Goal: Information Seeking & Learning: Check status

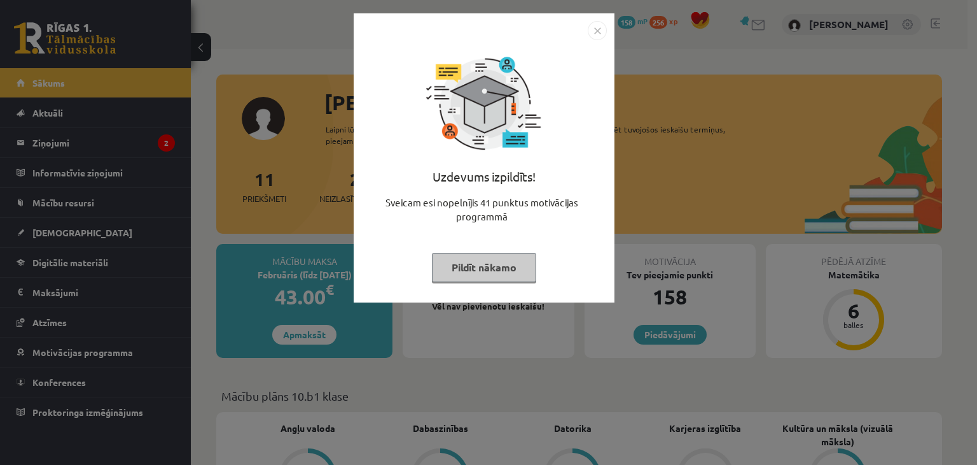
click at [586, 32] on div at bounding box center [484, 30] width 246 height 19
click at [601, 31] on img "Close" at bounding box center [597, 30] width 19 height 19
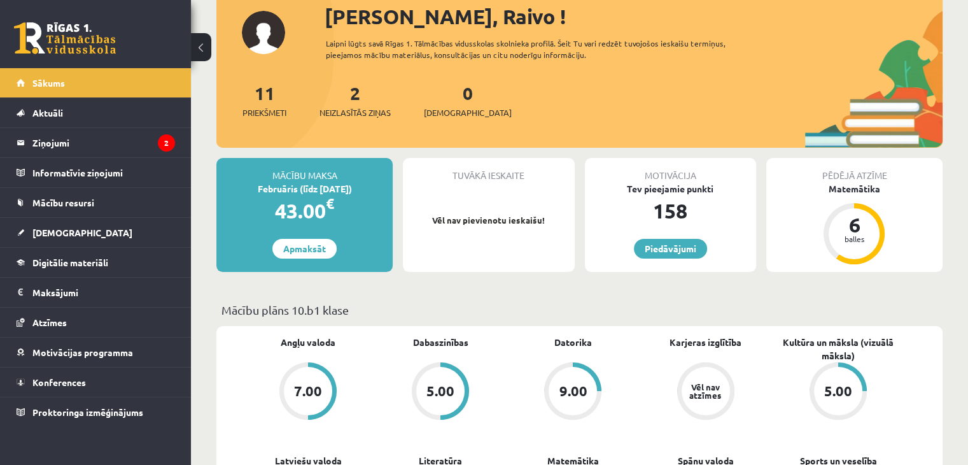
scroll to position [255, 0]
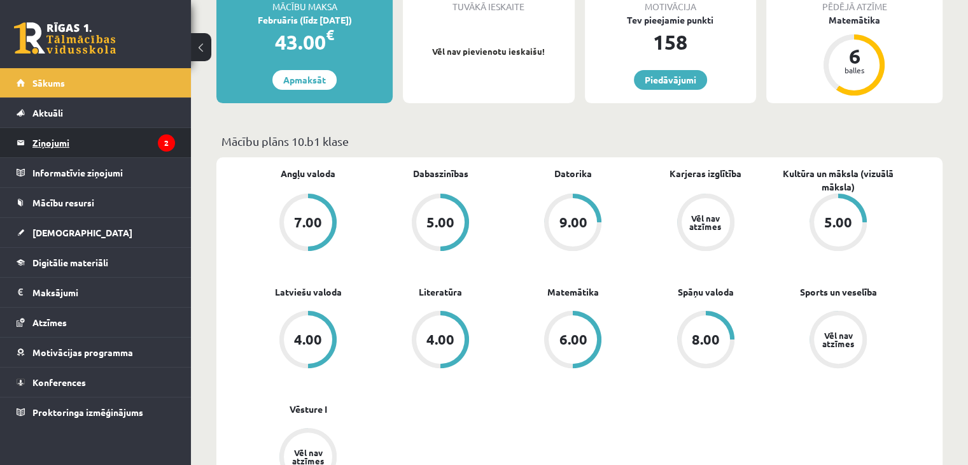
click at [66, 153] on legend "Ziņojumi 2" at bounding box center [103, 142] width 143 height 29
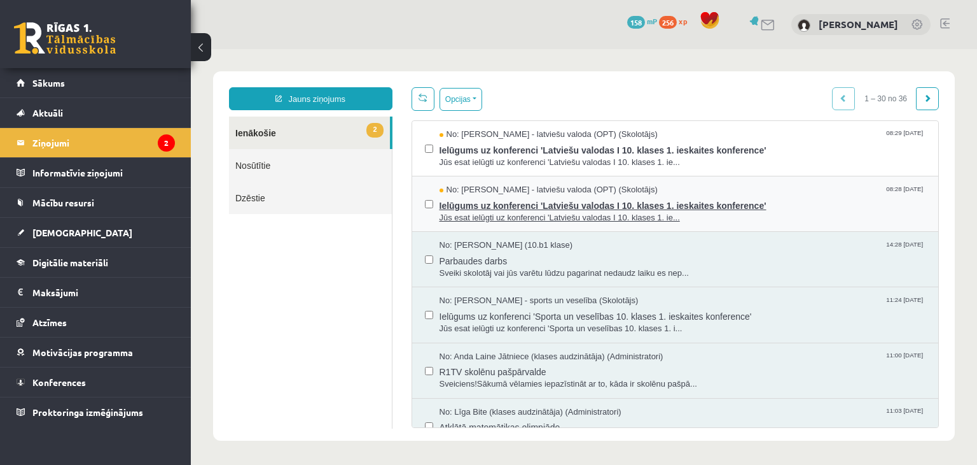
click at [501, 208] on span "Ielūgums uz konferenci 'Latviešu valodas I 10. klases 1. ieskaites konference'" at bounding box center [683, 204] width 487 height 16
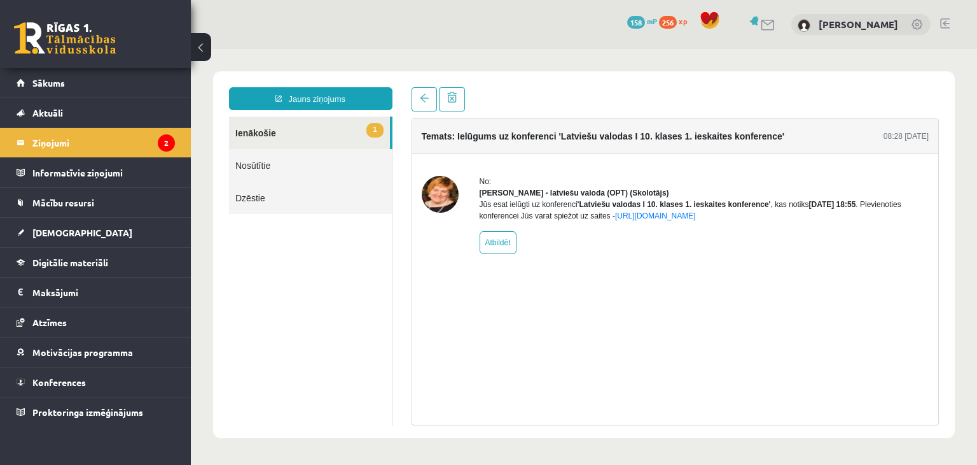
click at [316, 125] on link "1 Ienākošie" at bounding box center [309, 132] width 161 height 32
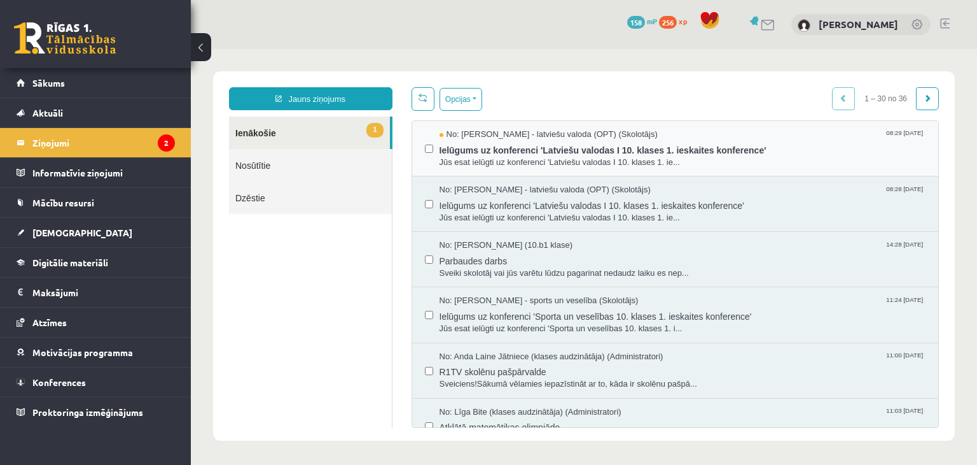
click at [491, 169] on div "No: [PERSON_NAME] - latviešu valoda (OPT) (Skolotājs) 08:29 [DATE] Ielūgums uz …" at bounding box center [675, 148] width 527 height 55
click at [493, 157] on span "Jūs esat ielūgti uz konferenci 'Latviešu valodas I 10. klases 1. ie..." at bounding box center [683, 163] width 487 height 12
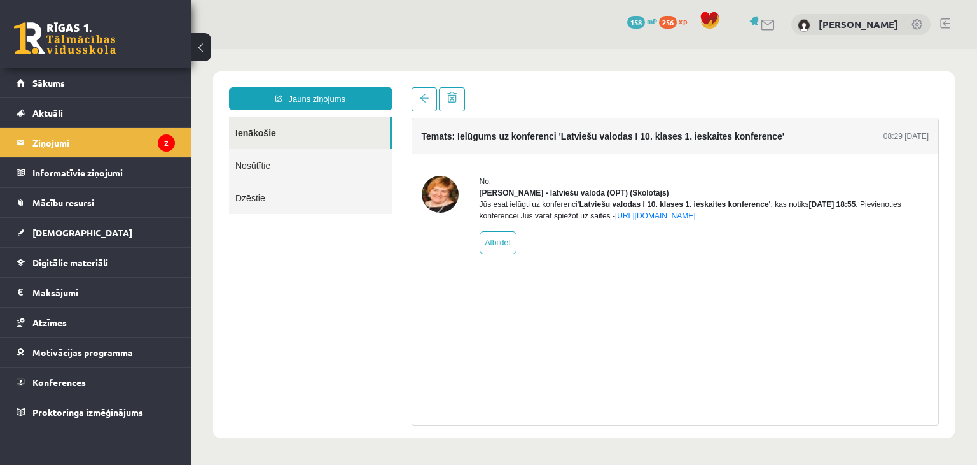
click at [575, 356] on div "Temats: Ielūgums uz konferenci 'Latviešu valodas I 10. klases 1. ieskaites konf…" at bounding box center [676, 271] width 528 height 307
click at [305, 196] on link "Dzēstie" at bounding box center [310, 197] width 163 height 32
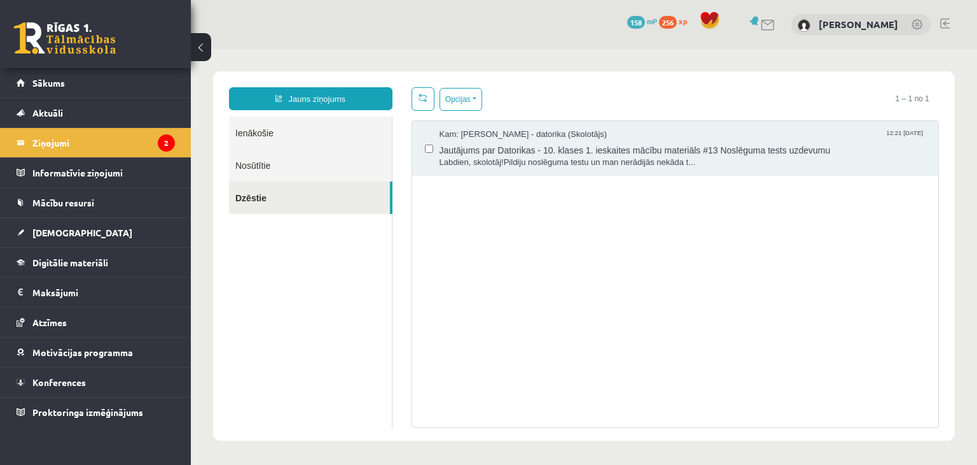
click at [305, 171] on link "Nosūtītie" at bounding box center [310, 165] width 163 height 32
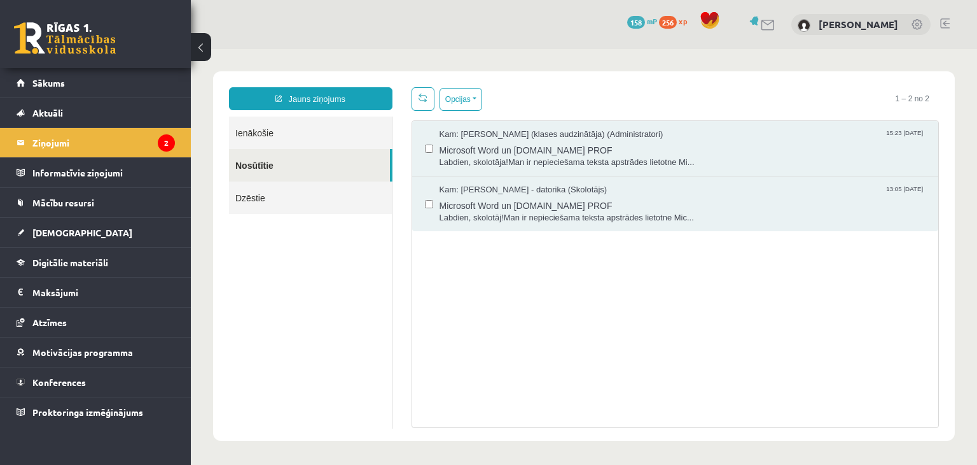
click at [305, 146] on link "Ienākošie" at bounding box center [310, 132] width 163 height 32
click at [305, 137] on link "Ienākošie" at bounding box center [310, 132] width 163 height 32
click at [103, 218] on link "[DEMOGRAPHIC_DATA]" at bounding box center [96, 232] width 158 height 29
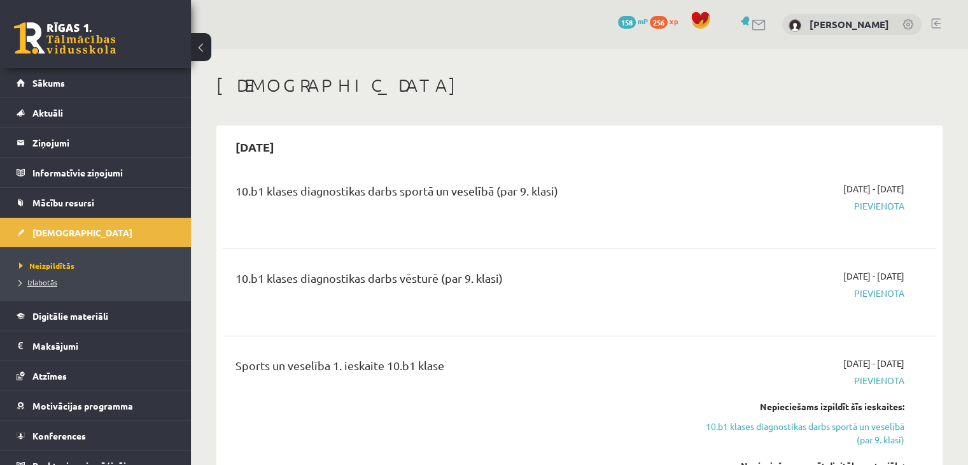
click at [49, 279] on span "Izlabotās" at bounding box center [38, 282] width 38 height 10
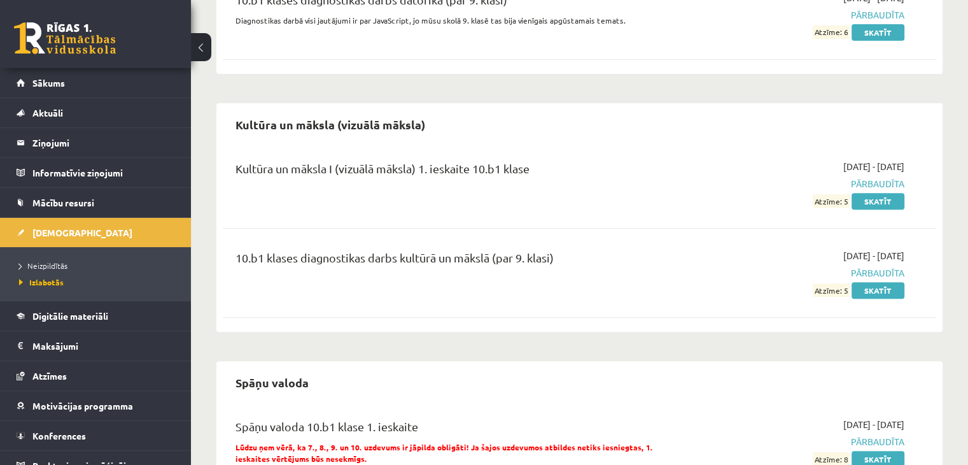
scroll to position [544, 0]
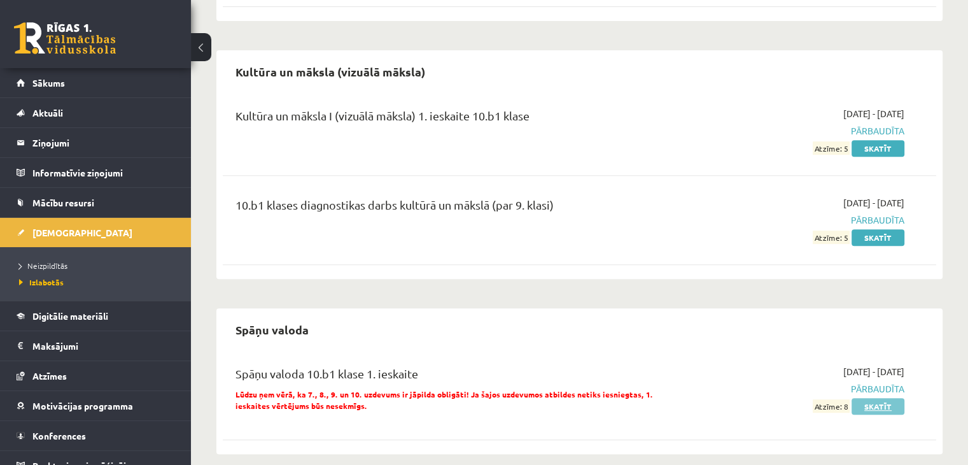
click at [874, 398] on link "Skatīt" at bounding box center [877, 406] width 53 height 17
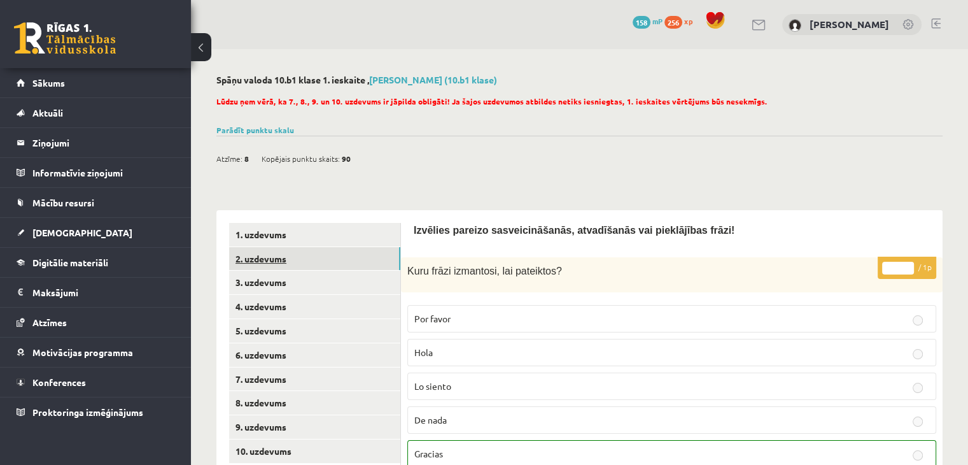
click at [311, 266] on link "2. uzdevums" at bounding box center [314, 259] width 171 height 24
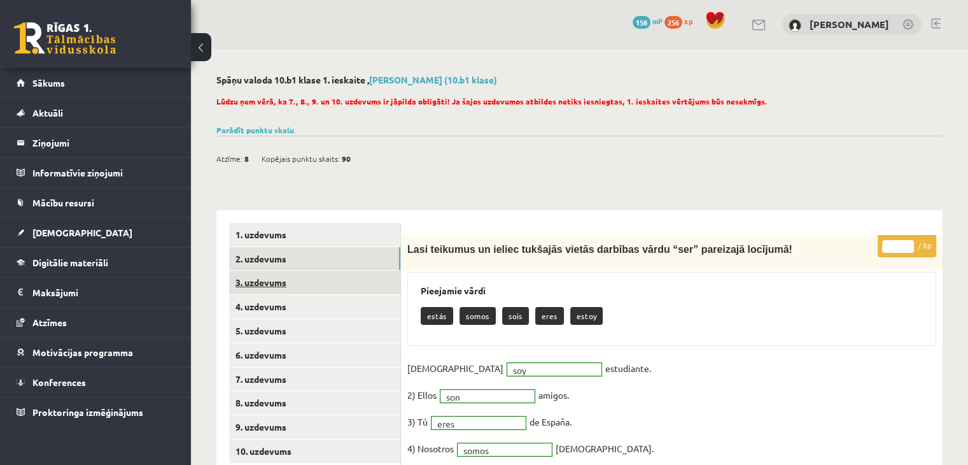
click at [345, 276] on link "3. uzdevums" at bounding box center [314, 282] width 171 height 24
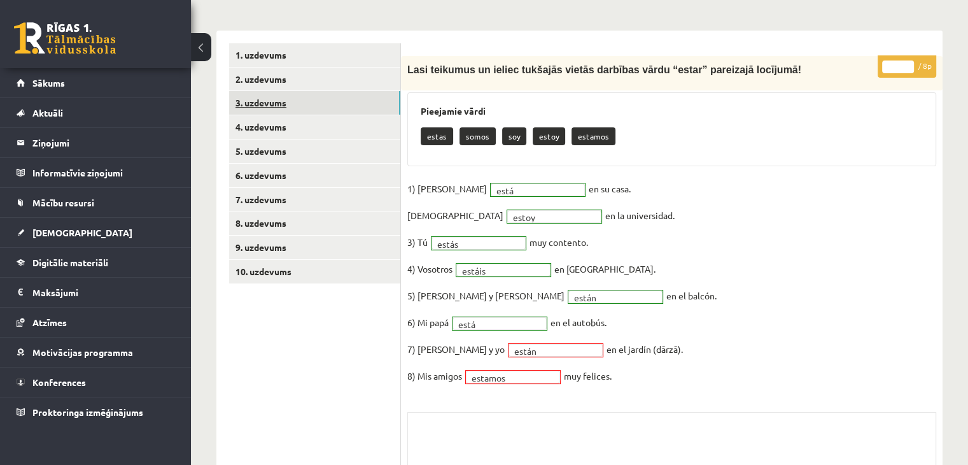
scroll to position [191, 0]
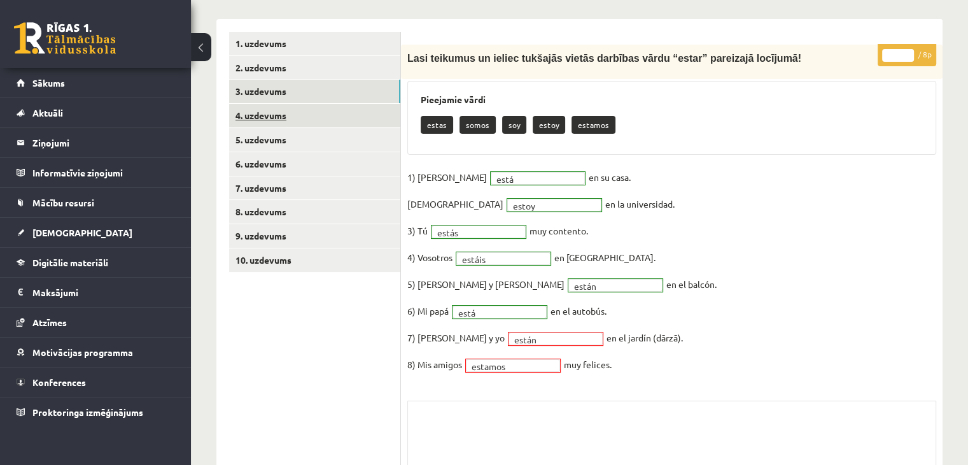
click at [311, 118] on link "4. uzdevums" at bounding box center [314, 116] width 171 height 24
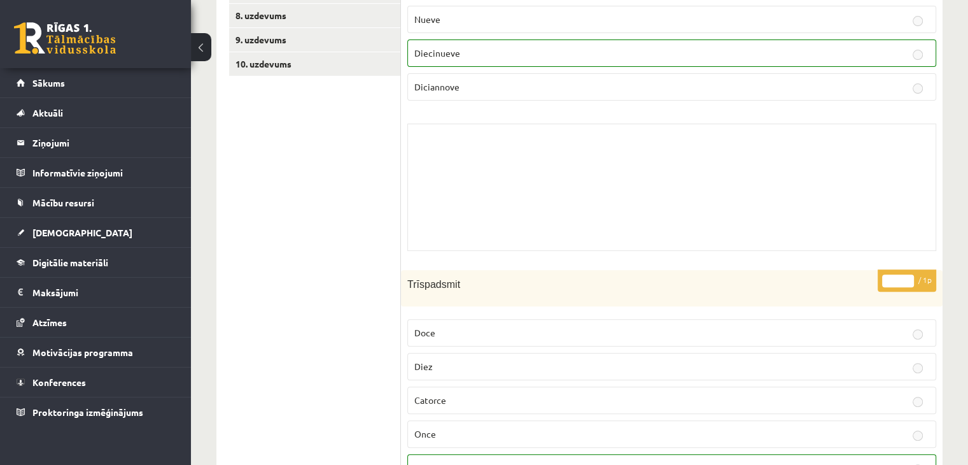
drag, startPoint x: 304, startPoint y: 146, endPoint x: 264, endPoint y: 237, distance: 99.8
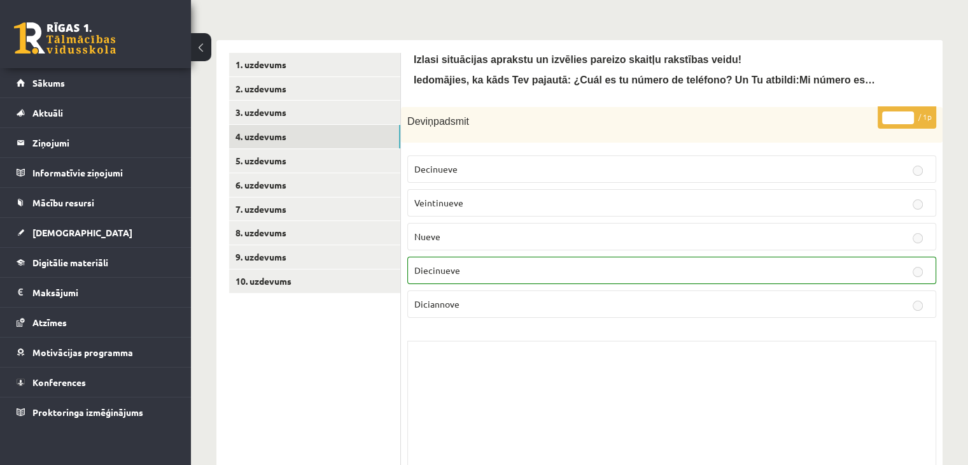
scroll to position [5, 0]
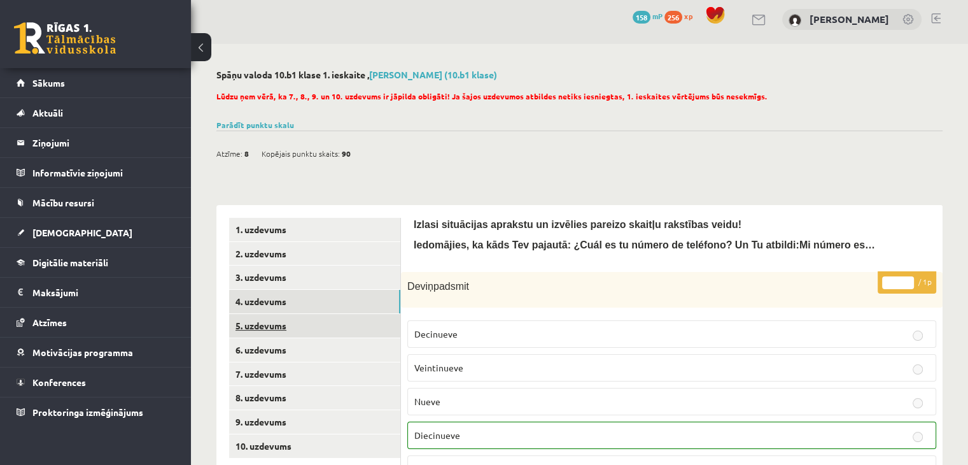
click at [316, 319] on link "5. uzdevums" at bounding box center [314, 326] width 171 height 24
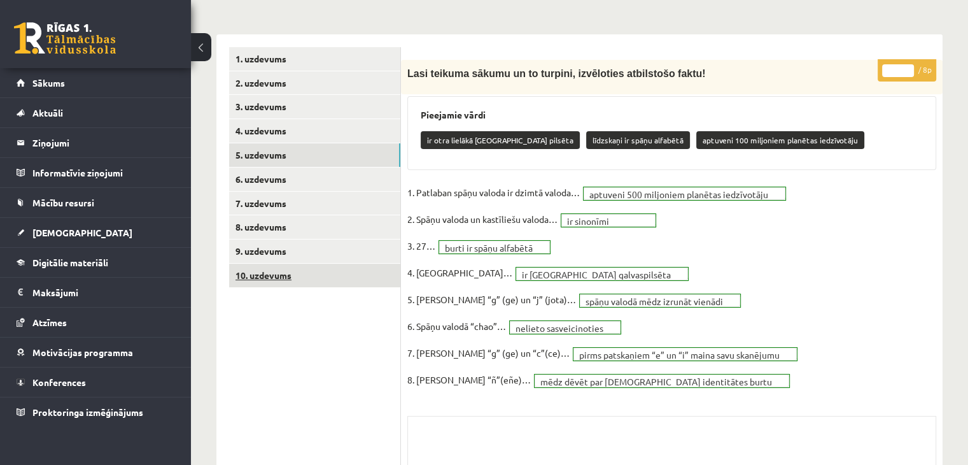
scroll to position [171, 0]
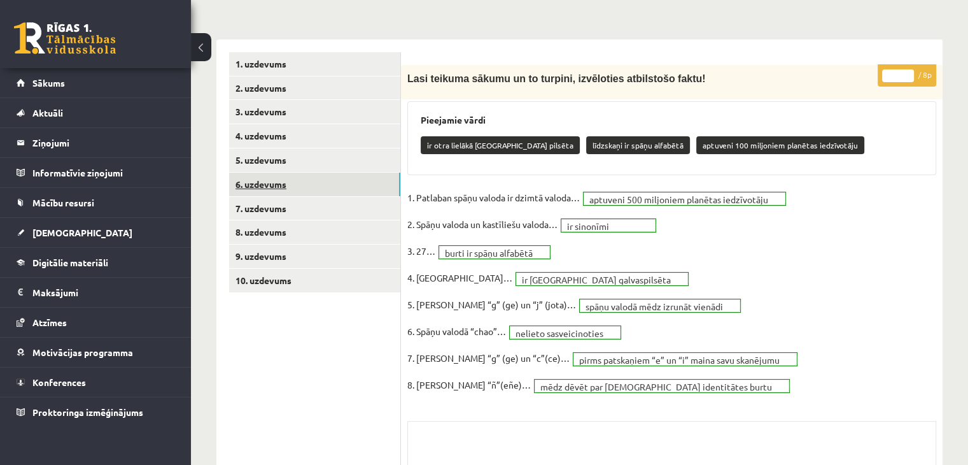
click at [293, 185] on link "6. uzdevums" at bounding box center [314, 184] width 171 height 24
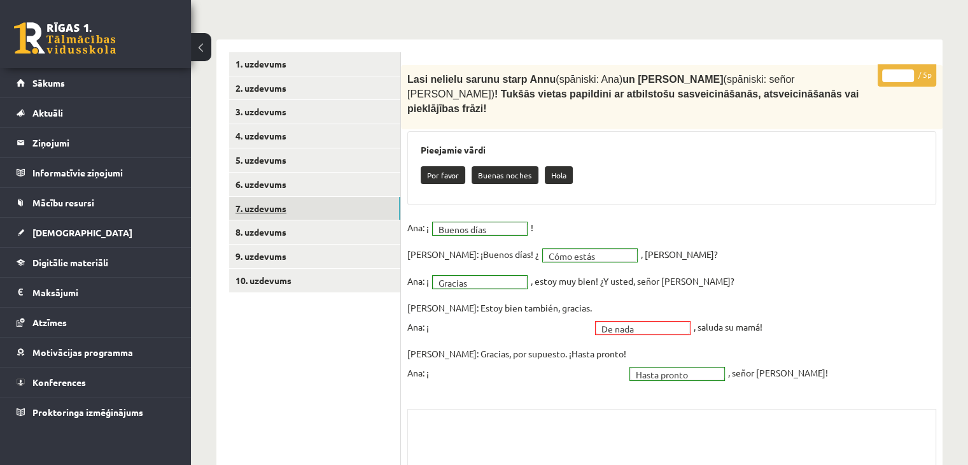
click at [283, 201] on link "7. uzdevums" at bounding box center [314, 209] width 171 height 24
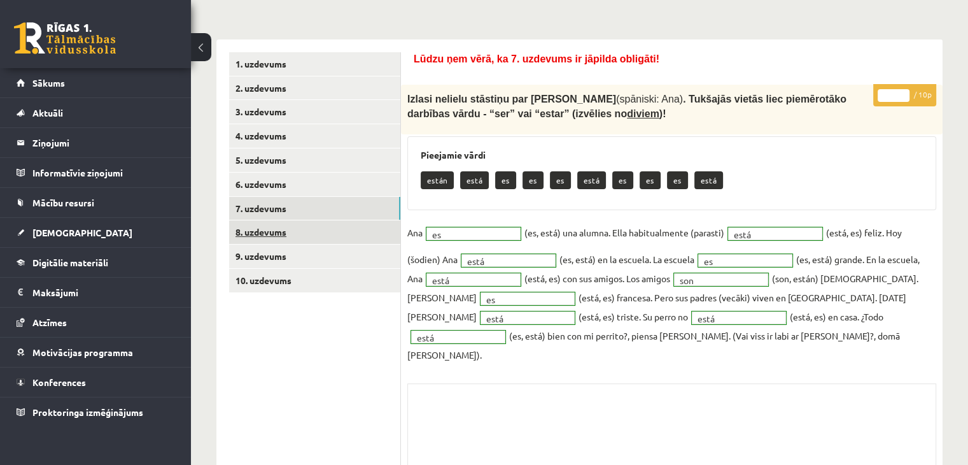
click at [285, 235] on link "8. uzdevums" at bounding box center [314, 232] width 171 height 24
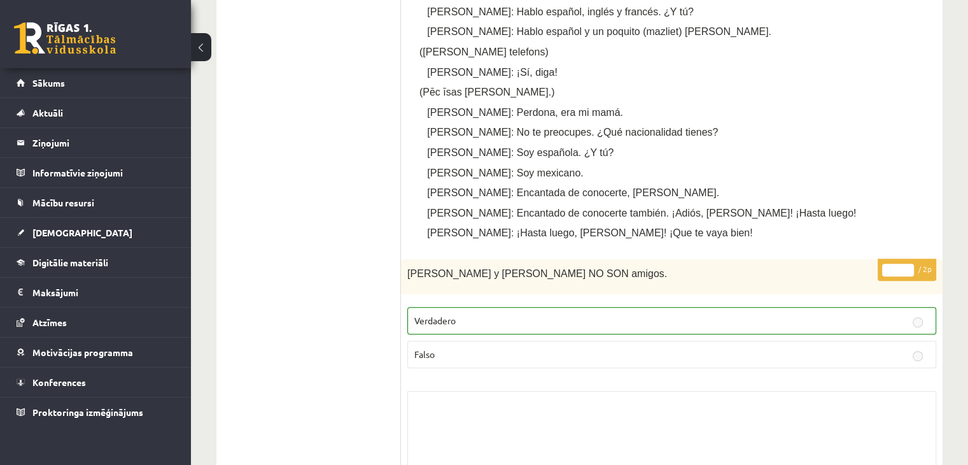
scroll to position [185, 0]
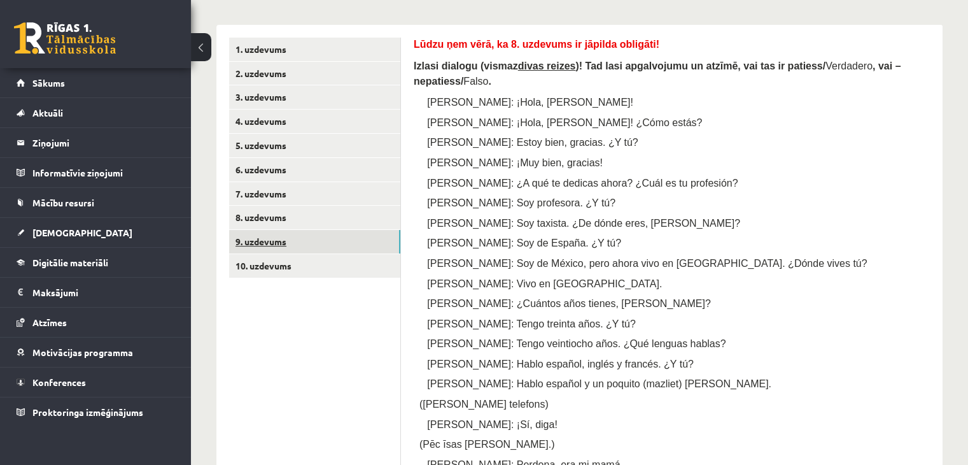
click at [304, 232] on link "9. uzdevums" at bounding box center [314, 242] width 171 height 24
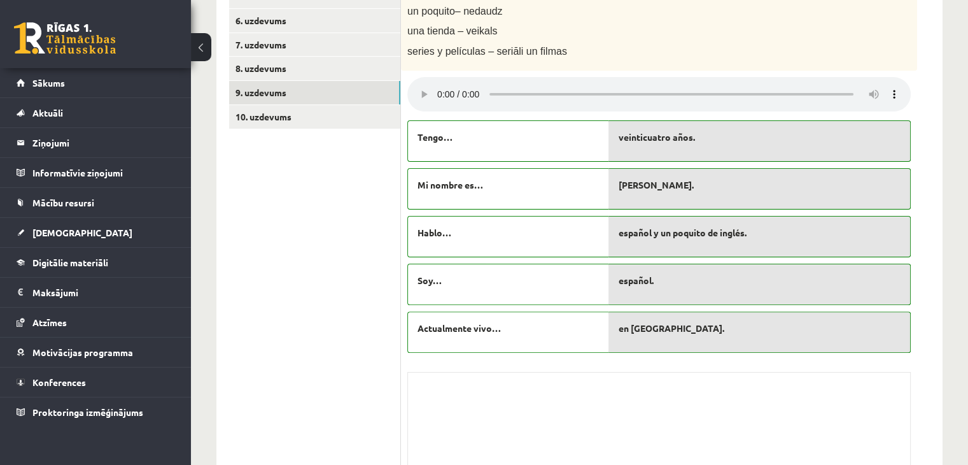
scroll to position [312, 0]
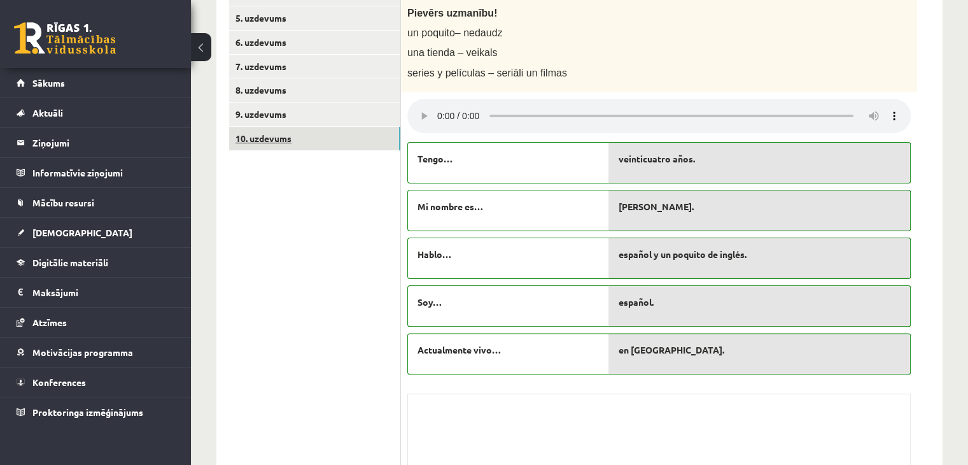
click at [290, 141] on link "10. uzdevums" at bounding box center [314, 139] width 171 height 24
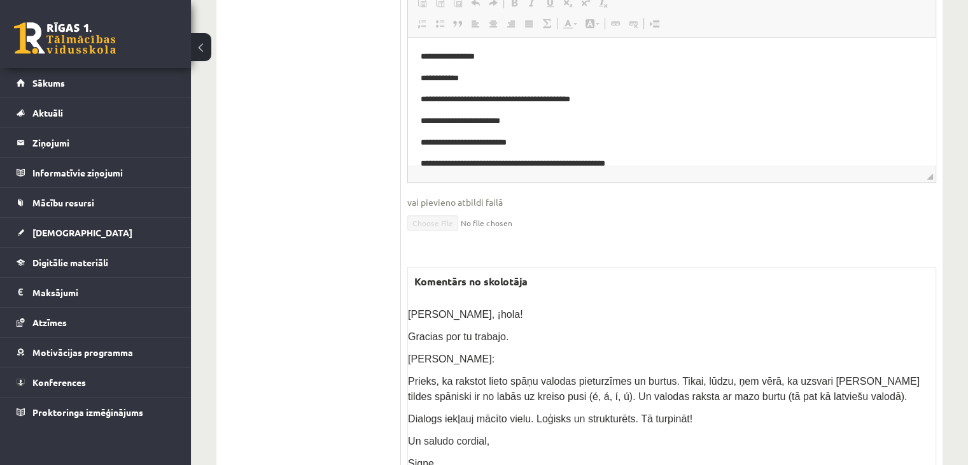
scroll to position [674, 0]
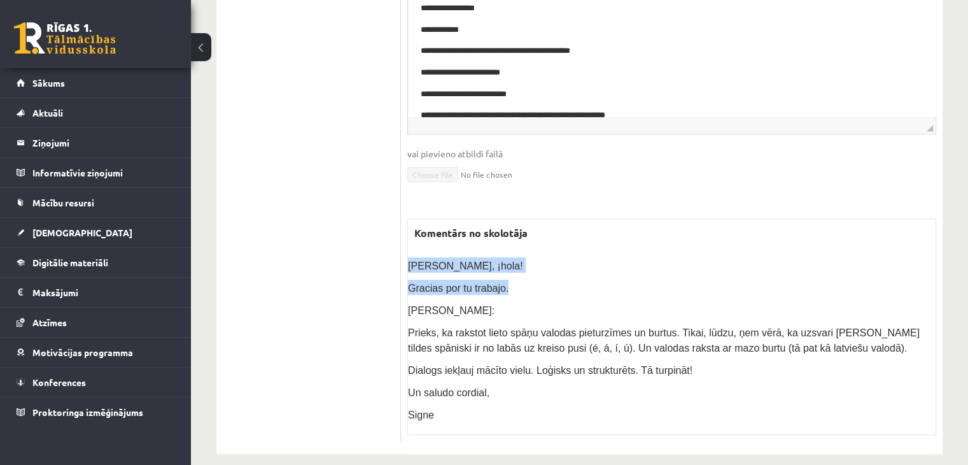
drag, startPoint x: 407, startPoint y: 246, endPoint x: 532, endPoint y: 268, distance: 126.7
click at [532, 268] on div "Raivo, ¡hola! Gracias por tu trabajo. Mani komentāri: Prieks, ka rakstot lieto …" at bounding box center [672, 339] width 528 height 164
copy div "Raivo, ¡hola! Gracias por tu trabajo."
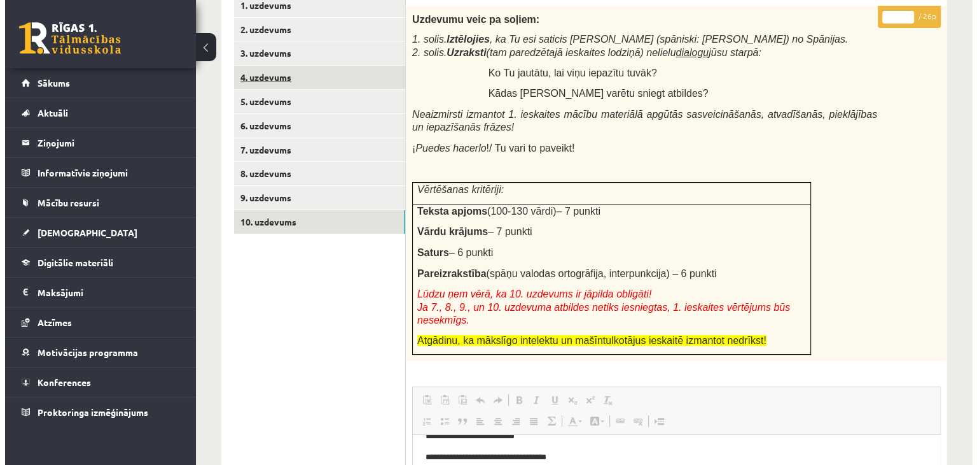
scroll to position [0, 0]
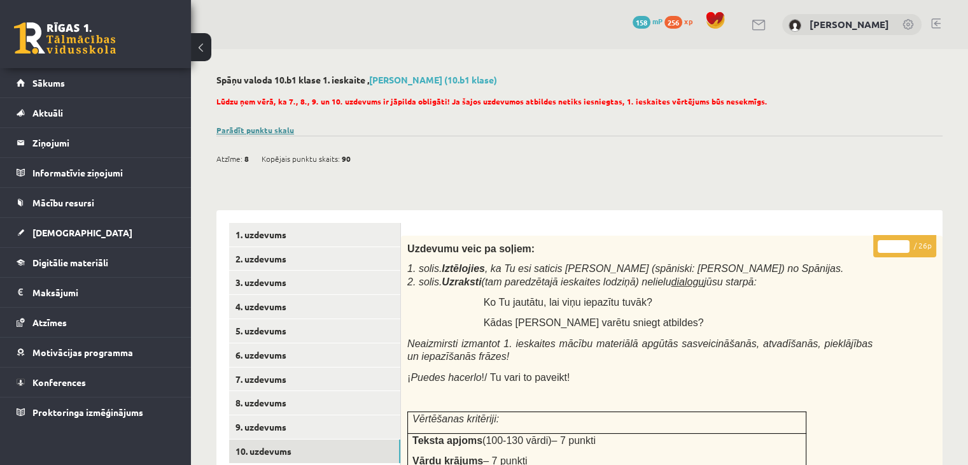
click at [279, 128] on link "Parādīt punktu skalu" at bounding box center [255, 130] width 78 height 10
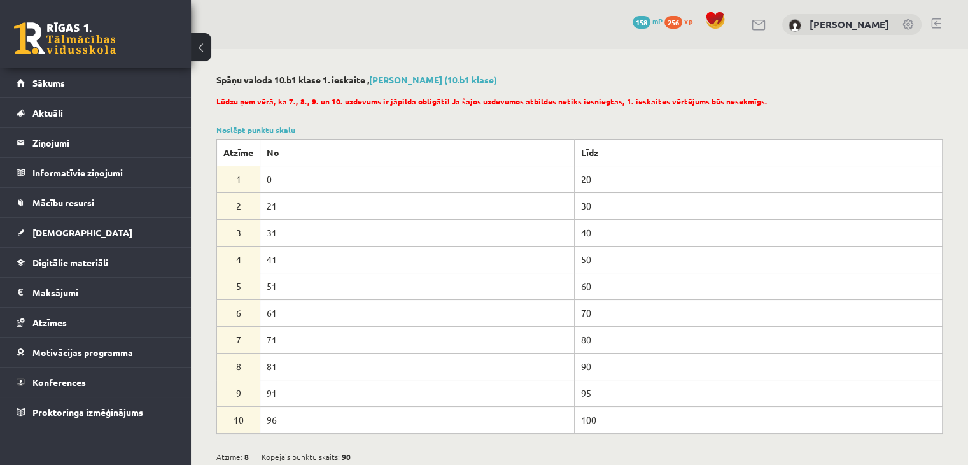
click at [284, 137] on div "Noslēpt punktu skalu Atzīme No Līdz 1 0 20 2 21 30 3 31 40 4 41 50 5 51 60 6 61…" at bounding box center [579, 278] width 726 height 309
click at [283, 132] on link "Noslēpt punktu skalu" at bounding box center [255, 130] width 79 height 10
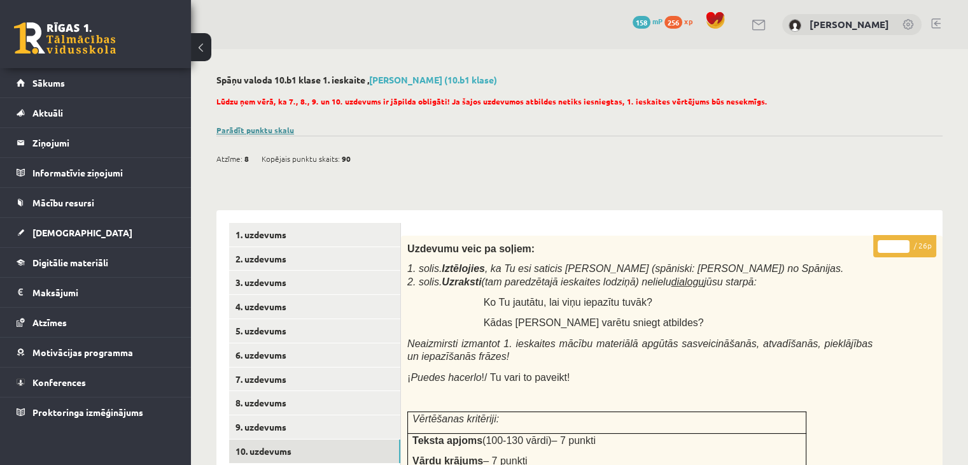
click at [282, 132] on link "Parādīt punktu skalu" at bounding box center [255, 130] width 78 height 10
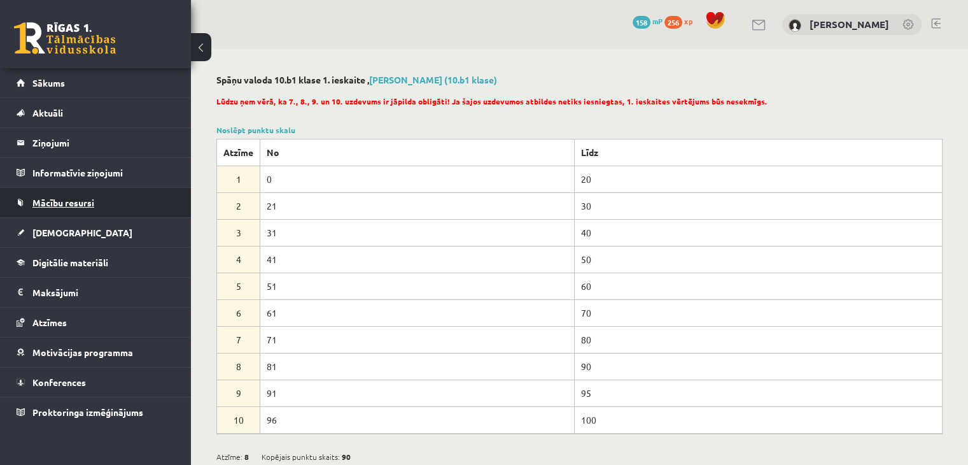
click at [72, 202] on span "Mācību resursi" at bounding box center [63, 202] width 62 height 11
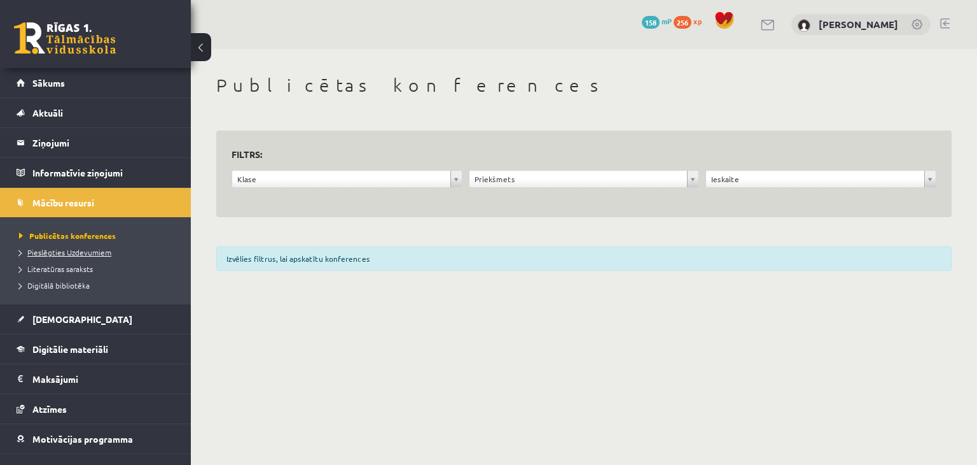
click at [60, 248] on span "Pieslēgties Uzdevumiem" at bounding box center [65, 252] width 92 height 10
